Goal: Navigation & Orientation: Understand site structure

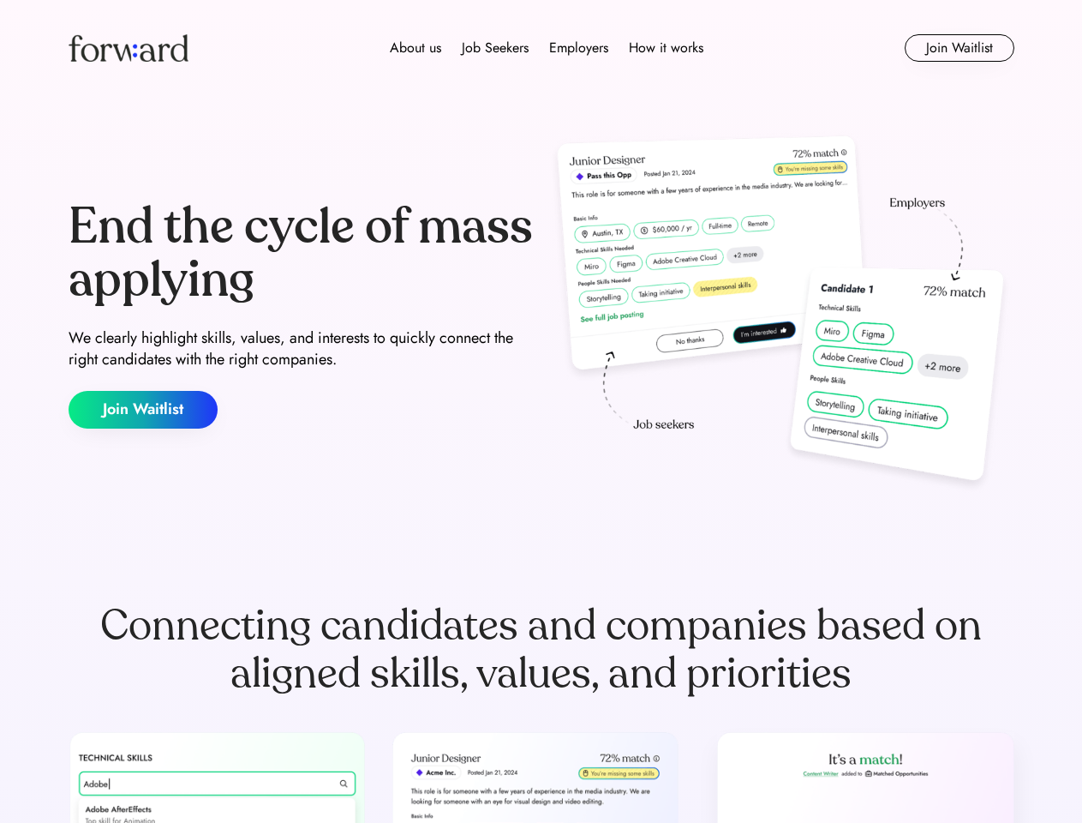
click at [541, 411] on div "End the cycle of mass applying We clearly highlight skills, values, and interes…" at bounding box center [542, 314] width 946 height 368
click at [542, 48] on div "About us Job Seekers Employers How it works" at bounding box center [546, 48] width 675 height 21
click at [129, 48] on img at bounding box center [129, 47] width 120 height 27
click at [547, 48] on div "About us Job Seekers Employers How it works" at bounding box center [546, 48] width 675 height 21
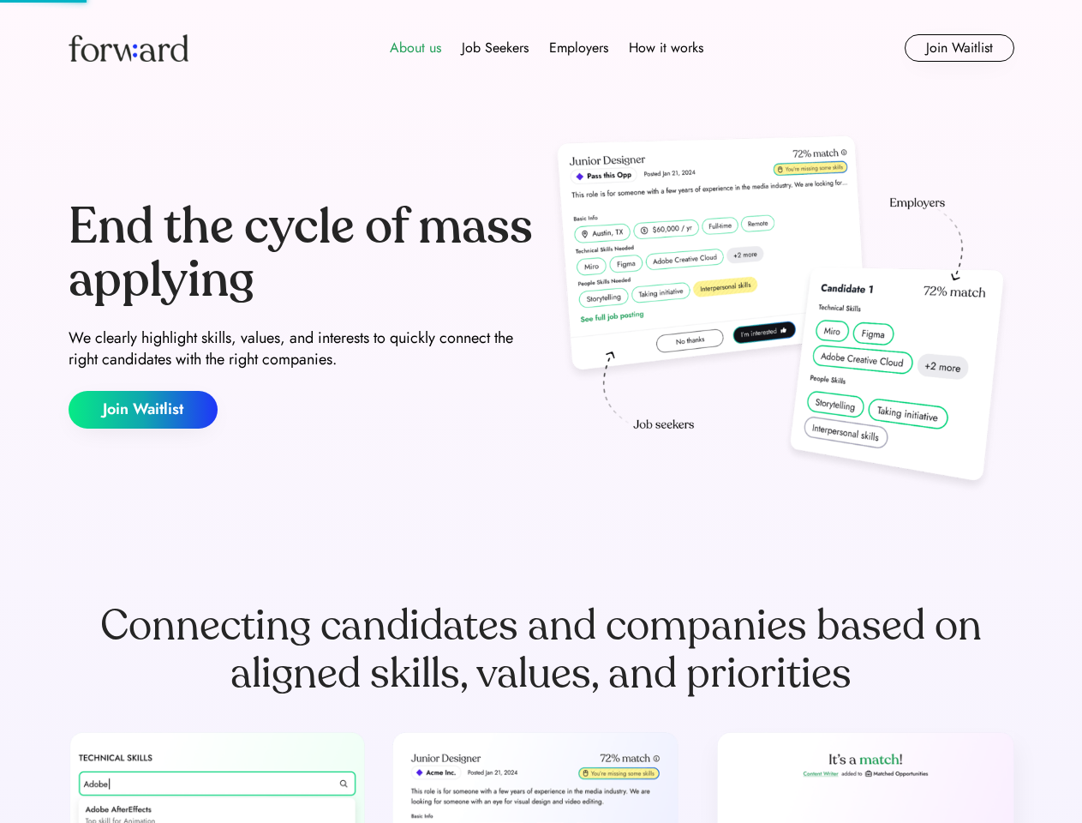
click at [416, 48] on div "About us" at bounding box center [415, 48] width 51 height 21
click at [495, 48] on div "Job Seekers" at bounding box center [495, 48] width 67 height 21
click at [578, 48] on div "Employers" at bounding box center [578, 48] width 59 height 21
click at [665, 48] on div "How it works" at bounding box center [666, 48] width 75 height 21
click at [959, 48] on button "Join Waitlist" at bounding box center [960, 47] width 110 height 27
